Goal: Task Accomplishment & Management: Manage account settings

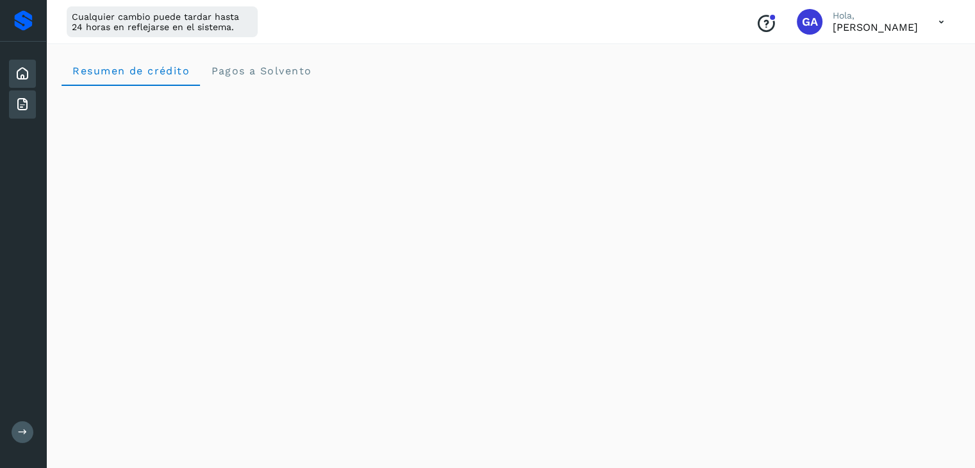
click at [35, 99] on div "Facturas" at bounding box center [22, 104] width 27 height 28
click at [25, 98] on icon at bounding box center [22, 104] width 15 height 15
click at [22, 63] on div "Inicio" at bounding box center [22, 74] width 27 height 28
click at [22, 15] on div at bounding box center [23, 20] width 19 height 21
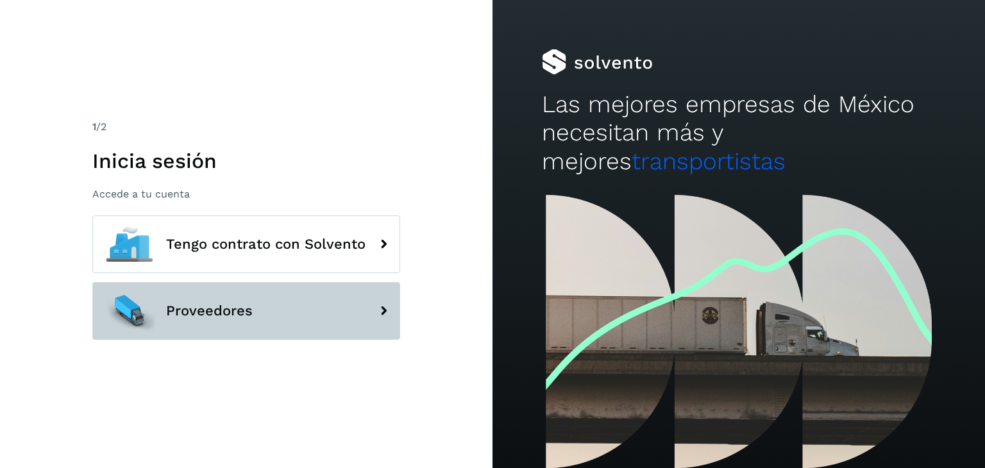
click at [351, 324] on button "Proveedores" at bounding box center [246, 311] width 308 height 58
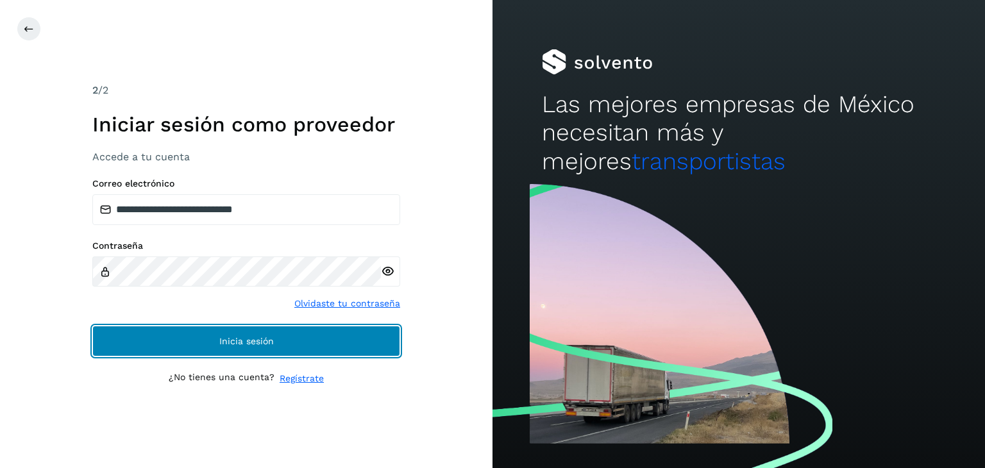
click at [351, 339] on button "Inicia sesión" at bounding box center [246, 341] width 308 height 31
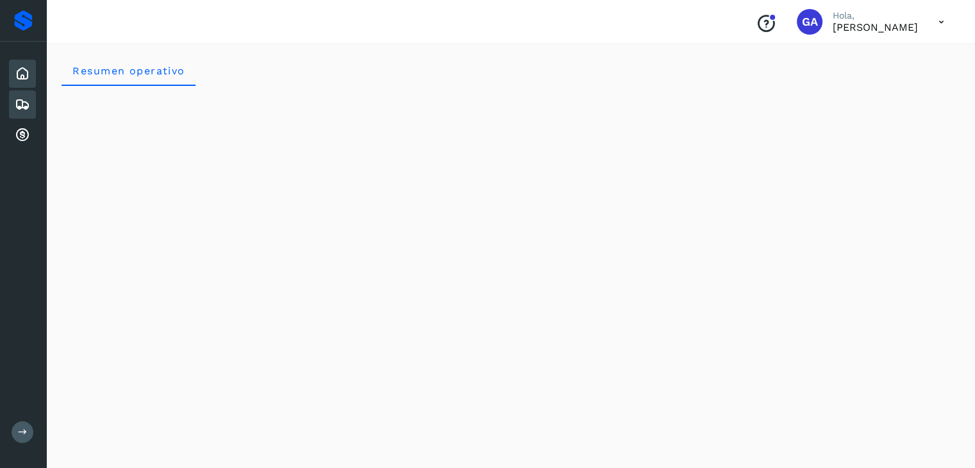
click at [21, 99] on icon at bounding box center [22, 104] width 15 height 15
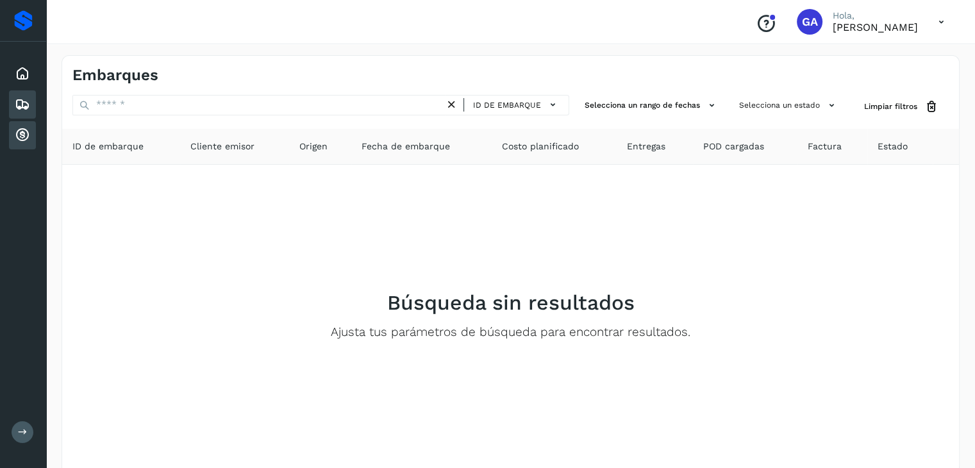
click at [20, 137] on icon at bounding box center [22, 135] width 15 height 15
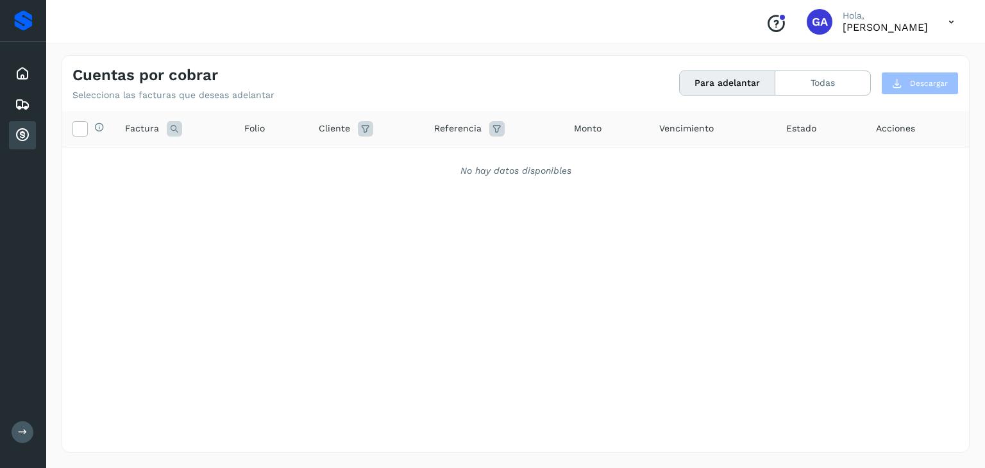
click at [25, 437] on icon at bounding box center [23, 433] width 10 height 10
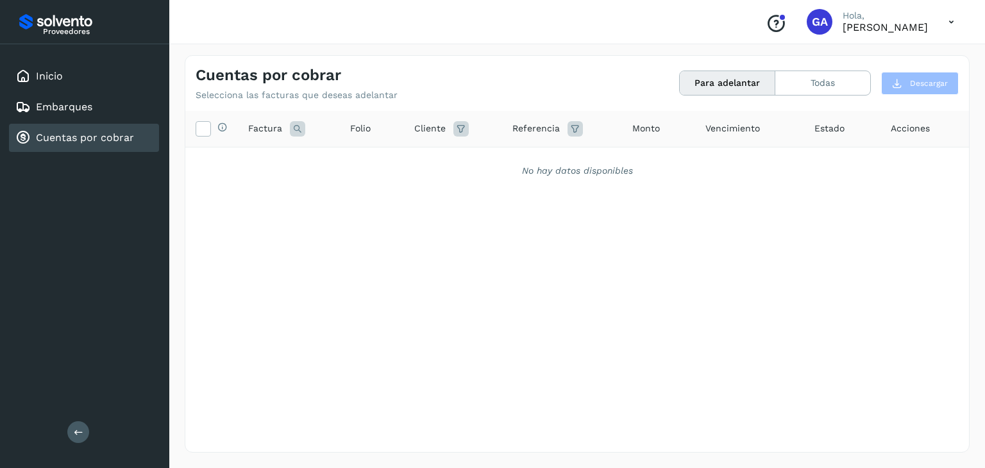
click at [919, 19] on p "Hola," at bounding box center [884, 15] width 85 height 11
click at [953, 26] on icon at bounding box center [951, 22] width 26 height 26
click at [868, 46] on div "Cerrar sesión" at bounding box center [887, 58] width 153 height 24
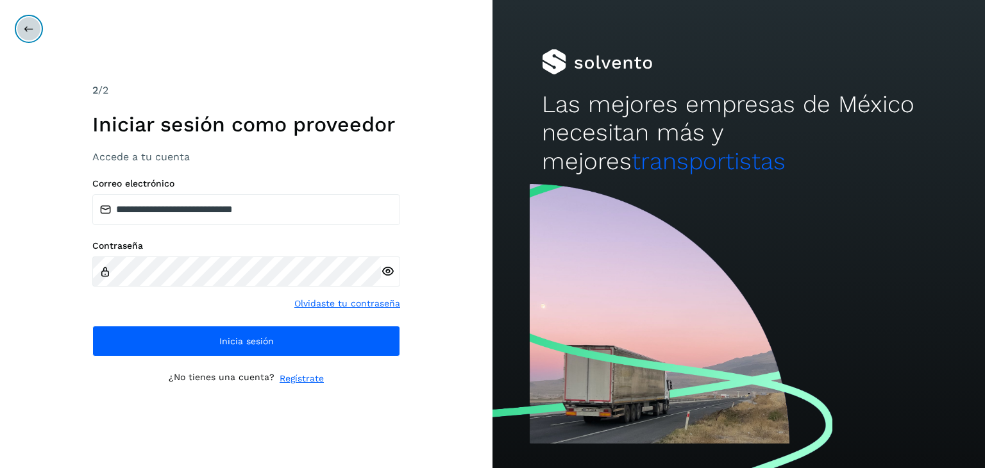
click at [22, 24] on button at bounding box center [29, 29] width 24 height 24
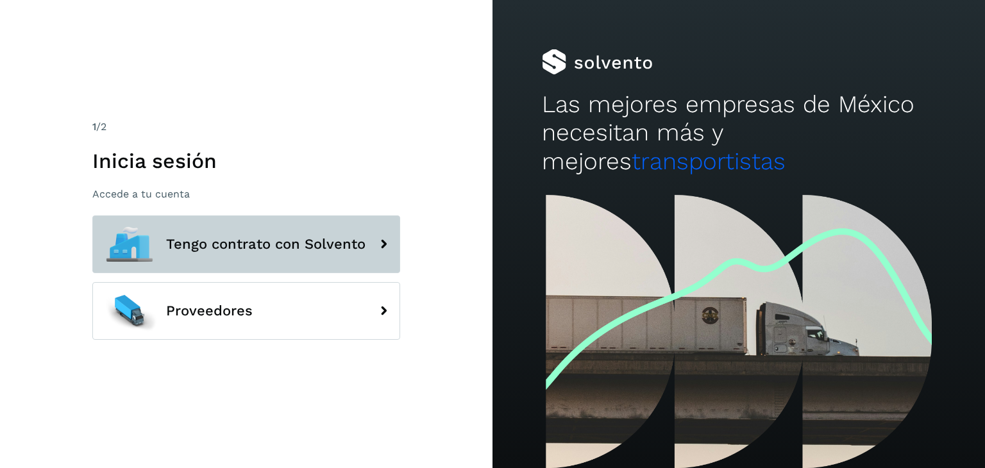
click at [228, 224] on button "Tengo contrato con Solvento" at bounding box center [246, 244] width 308 height 58
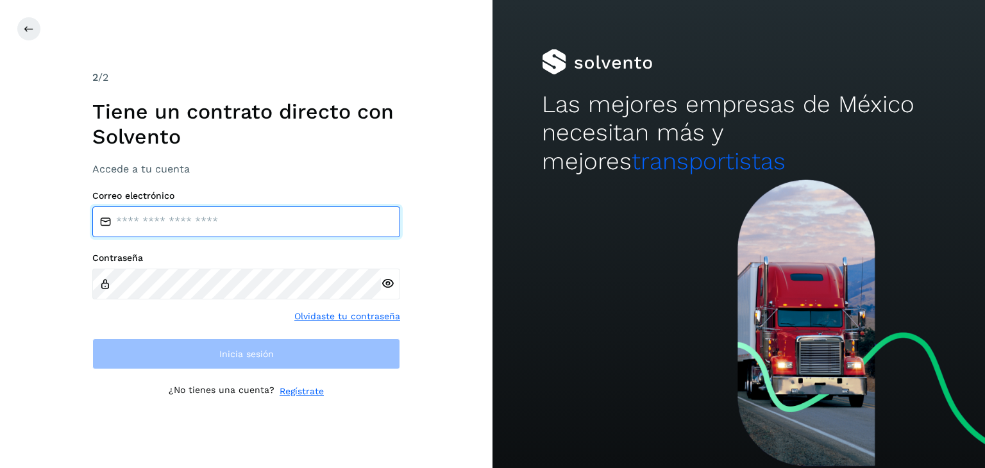
type input "**********"
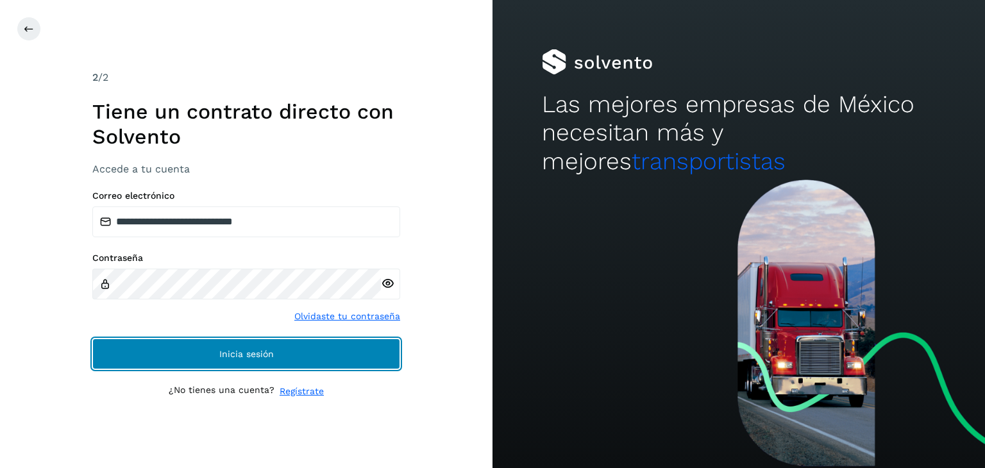
click at [341, 345] on button "Inicia sesión" at bounding box center [246, 353] width 308 height 31
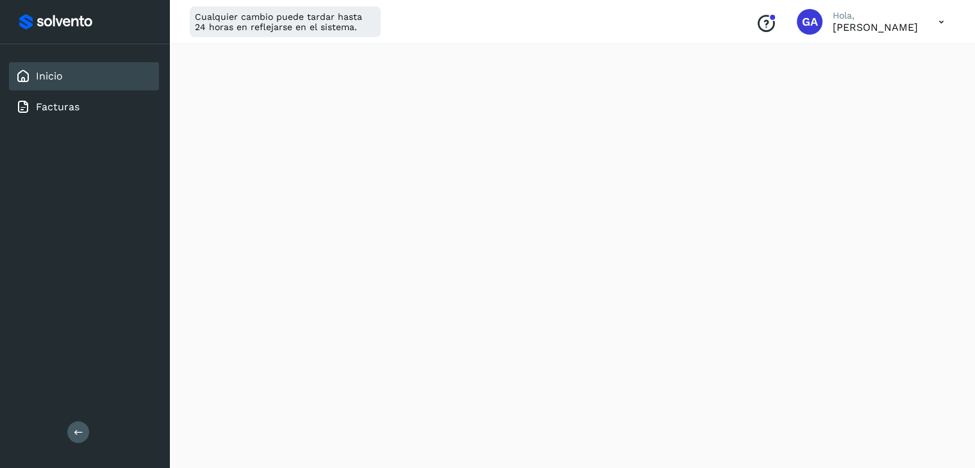
scroll to position [321, 0]
